Goal: Task Accomplishment & Management: Use online tool/utility

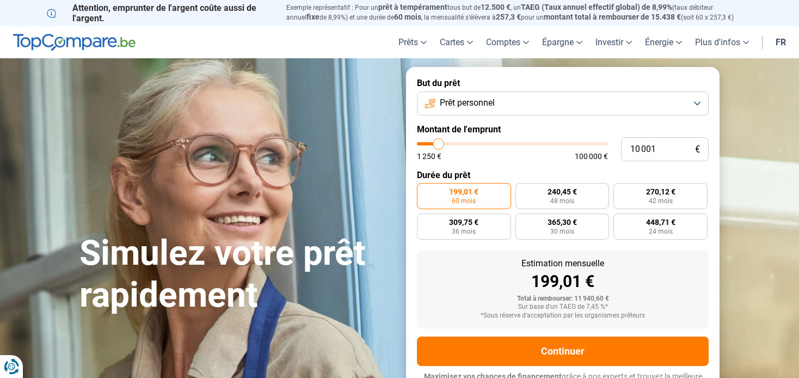
drag, startPoint x: 0, startPoint y: 0, endPoint x: 462, endPoint y: 107, distance: 474.7
click at [462, 107] on span "Prêt personnel" at bounding box center [467, 103] width 55 height 12
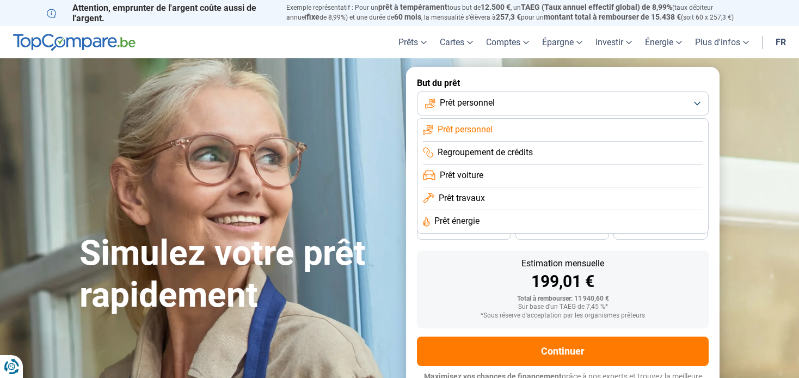
click at [462, 223] on span "Prêt énergie" at bounding box center [456, 221] width 45 height 12
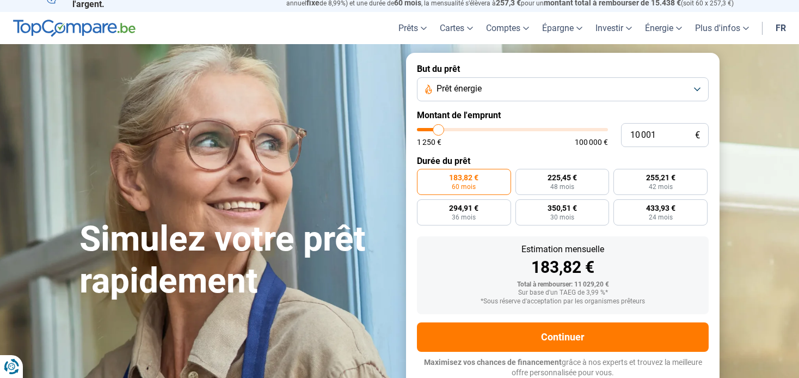
scroll to position [15, 0]
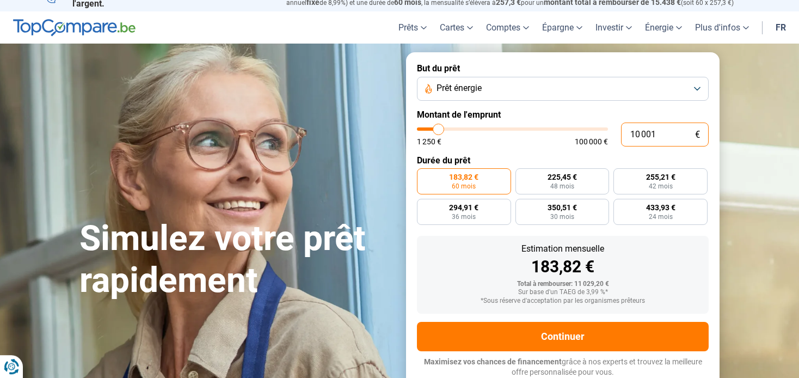
drag, startPoint x: 658, startPoint y: 137, endPoint x: 616, endPoint y: 137, distance: 41.9
click at [621, 137] on input "10 001" at bounding box center [665, 134] width 88 height 24
type input "1"
type input "1250"
type input "15"
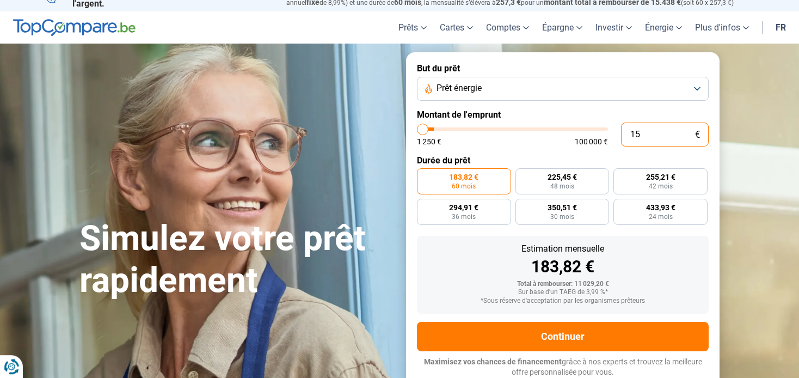
type input "1250"
type input "150"
type input "1250"
type input "1 500"
type input "1500"
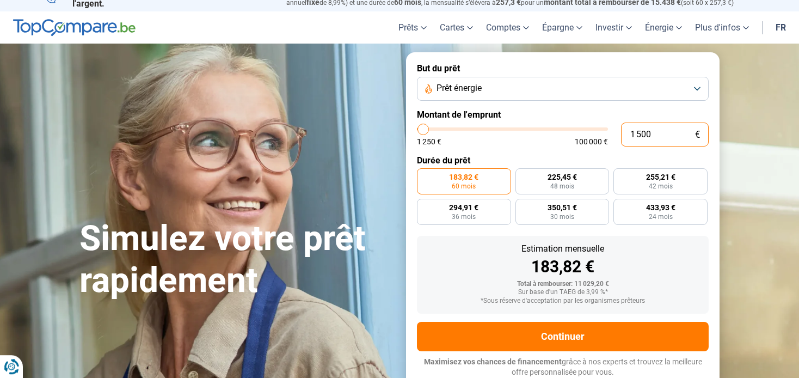
type input "15 000"
type input "15000"
